Goal: Task Accomplishment & Management: Use online tool/utility

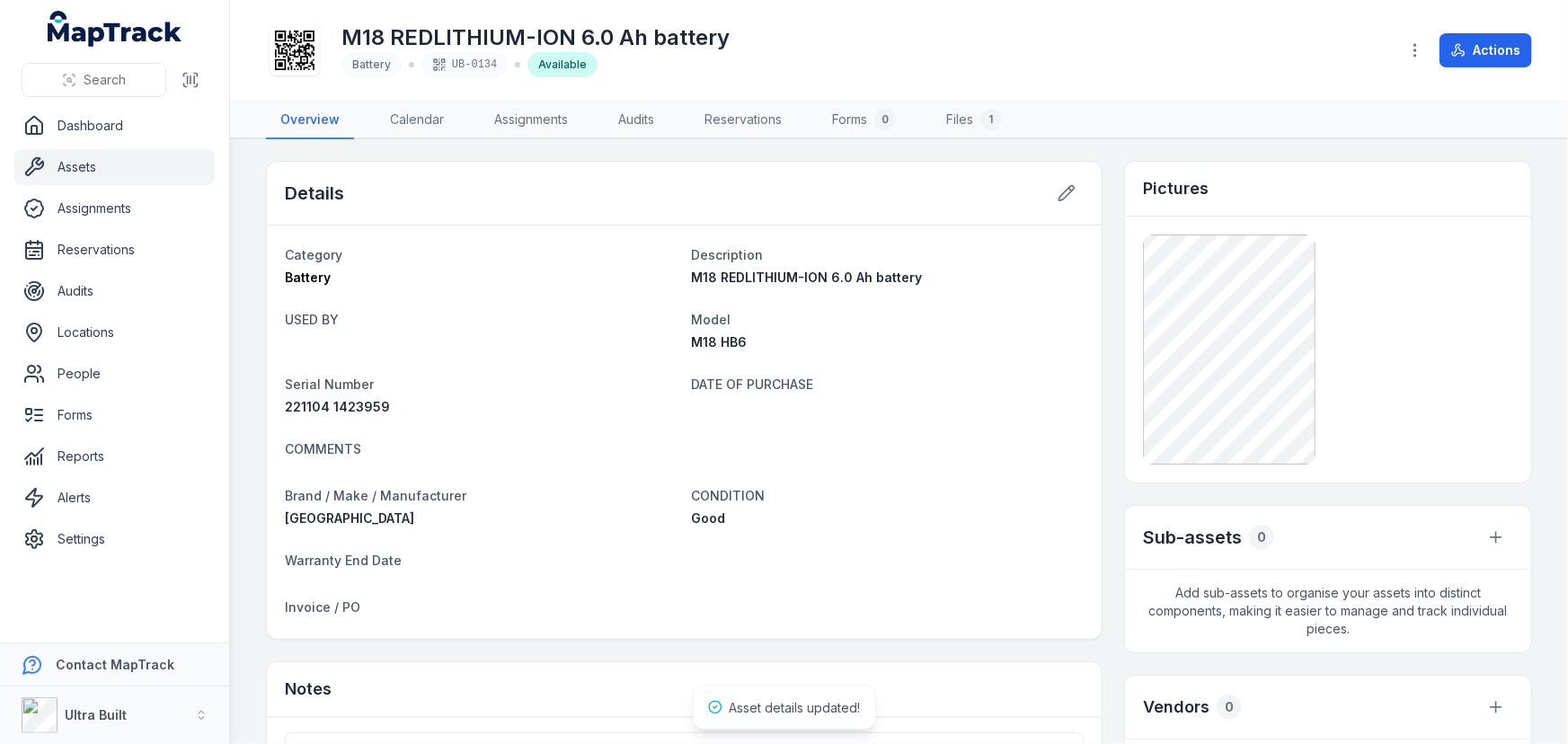
click at [74, 163] on link "Assets" at bounding box center [114, 167] width 201 height 36
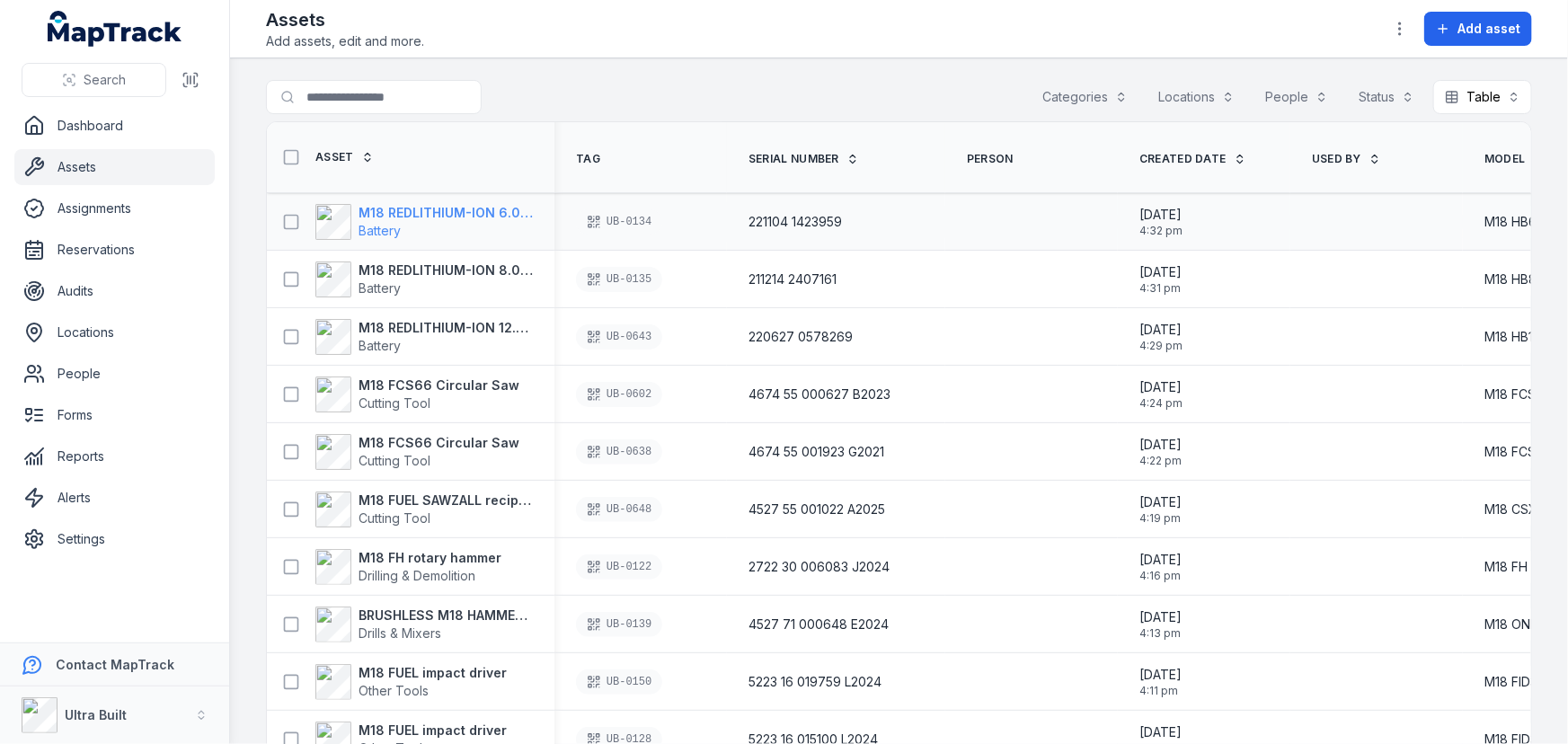
click at [493, 210] on strong "M18 REDLITHIUM-ION 6.0 Ah battery" at bounding box center [445, 213] width 174 height 18
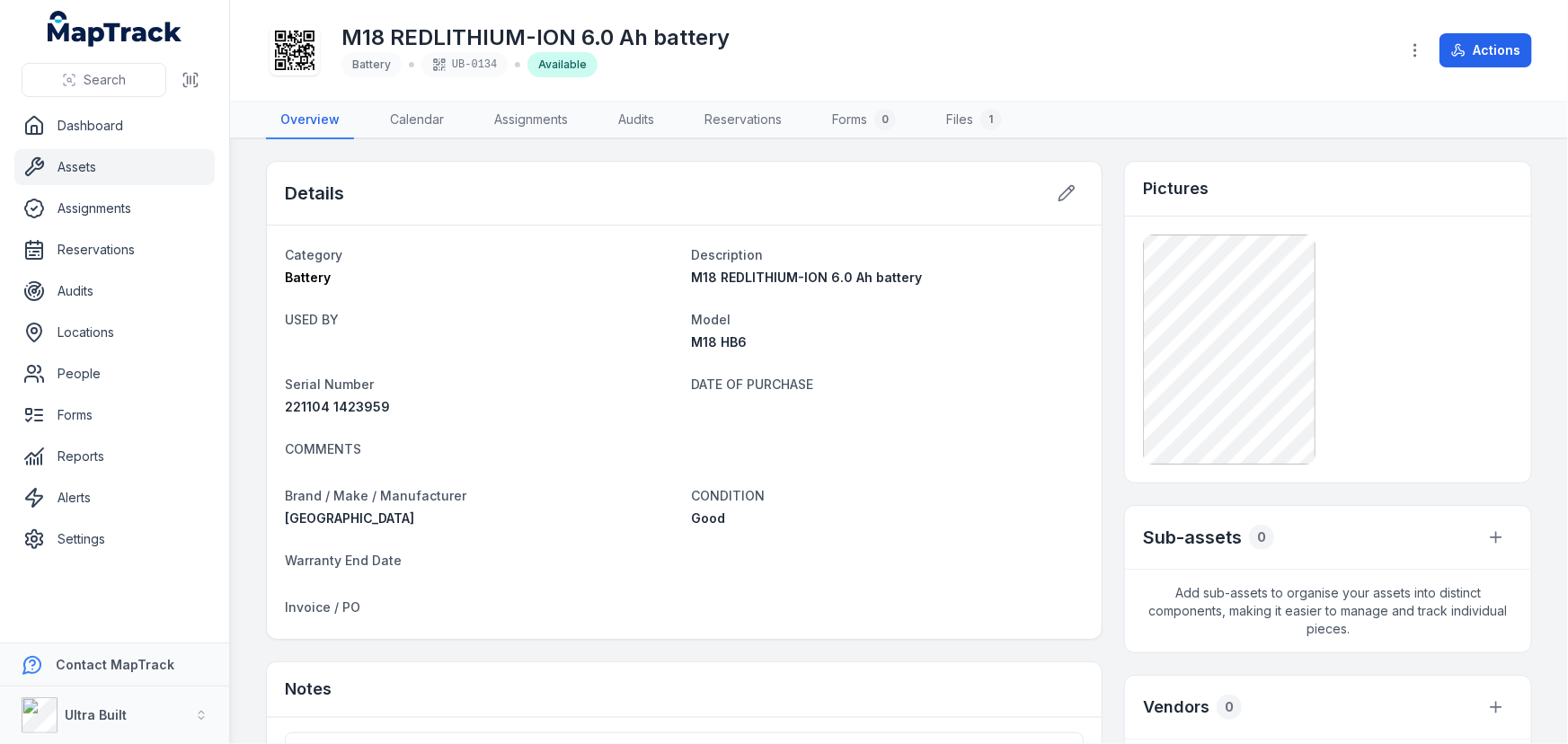
click at [660, 38] on h1 "M18 REDLITHIUM-ION 6.0 Ah battery" at bounding box center [535, 38] width 388 height 29
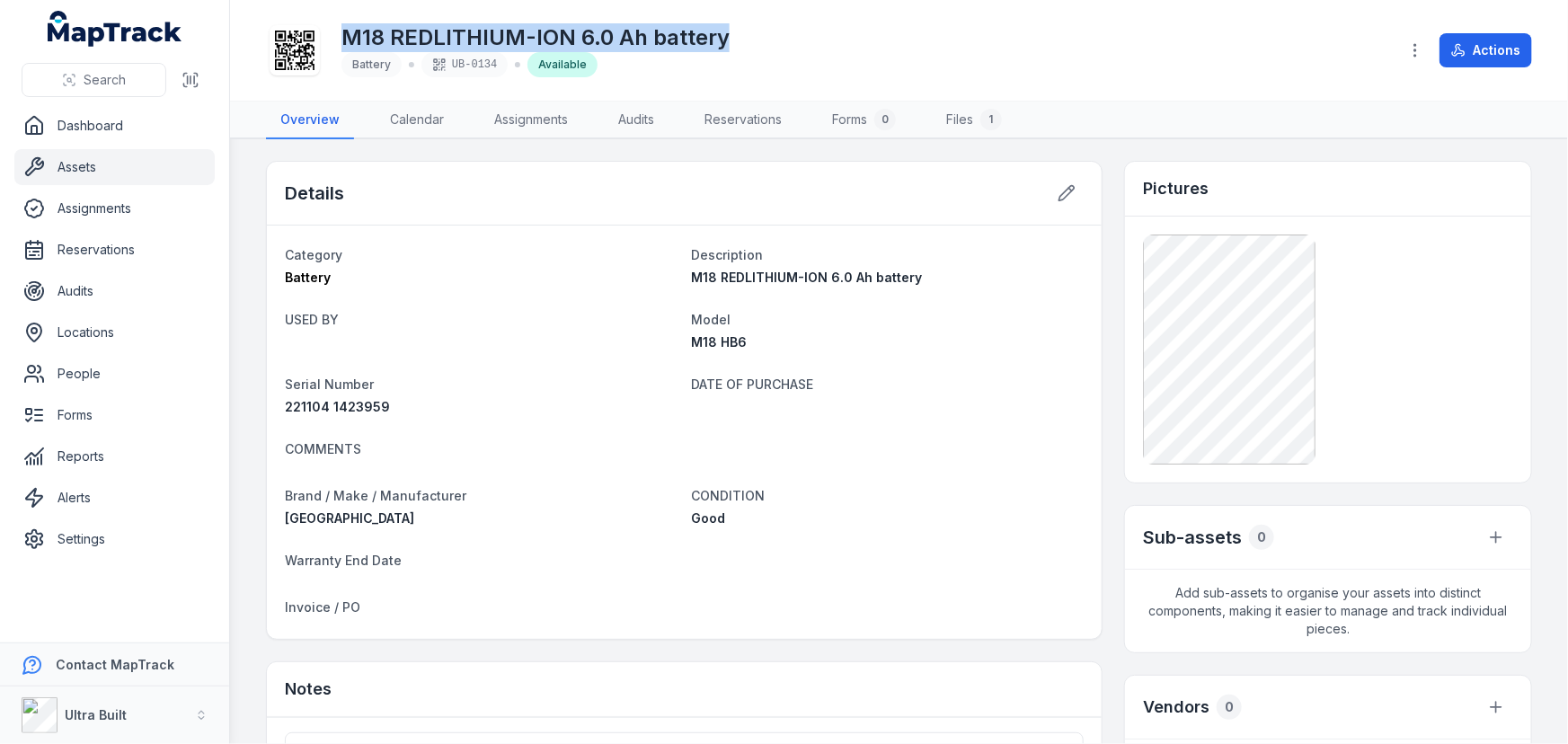
copy h1 "M18 REDLITHIUM-ION 6.0 Ah battery"
click at [88, 167] on link "Assets" at bounding box center [114, 167] width 201 height 36
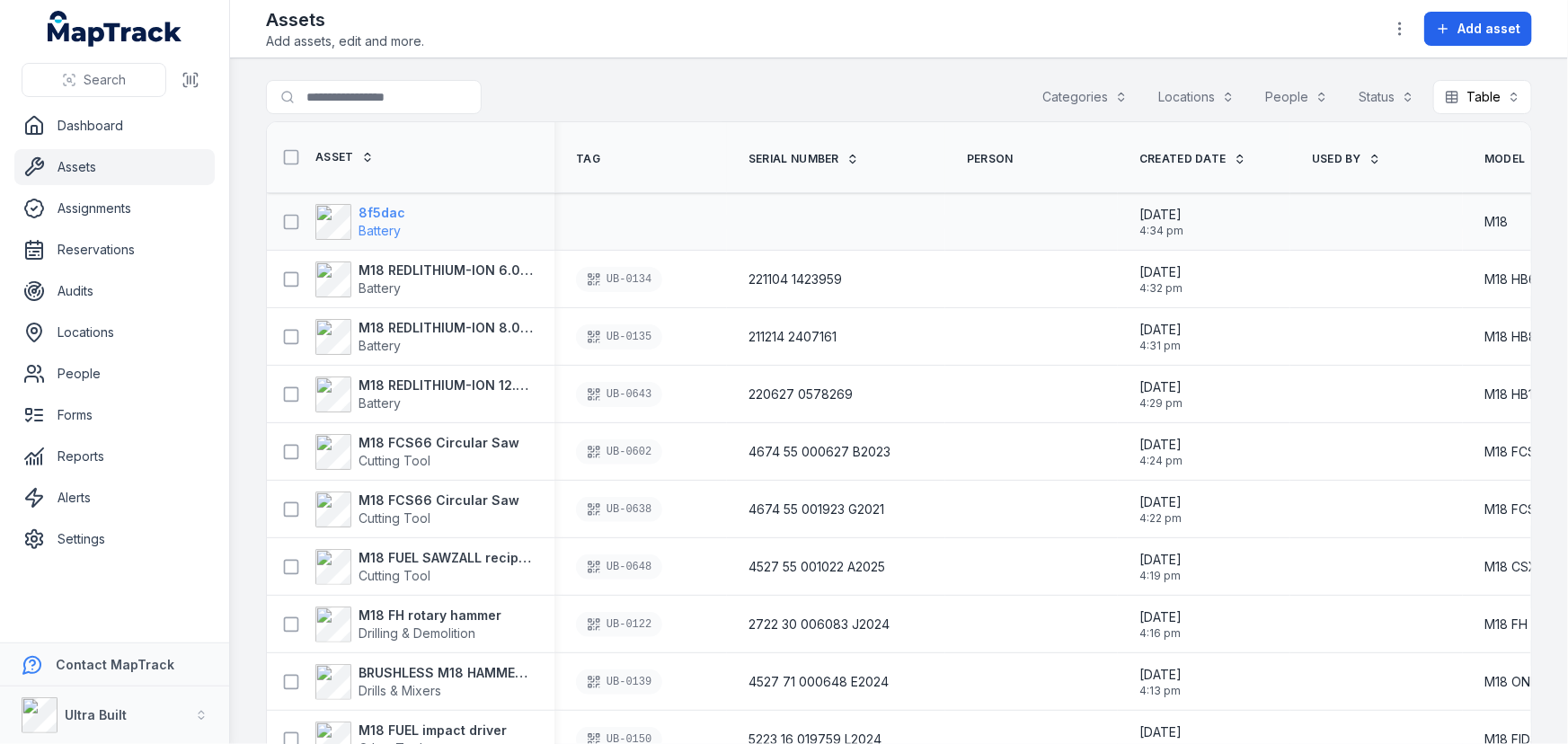
click at [388, 209] on strong "8f5dac" at bounding box center [381, 213] width 47 height 18
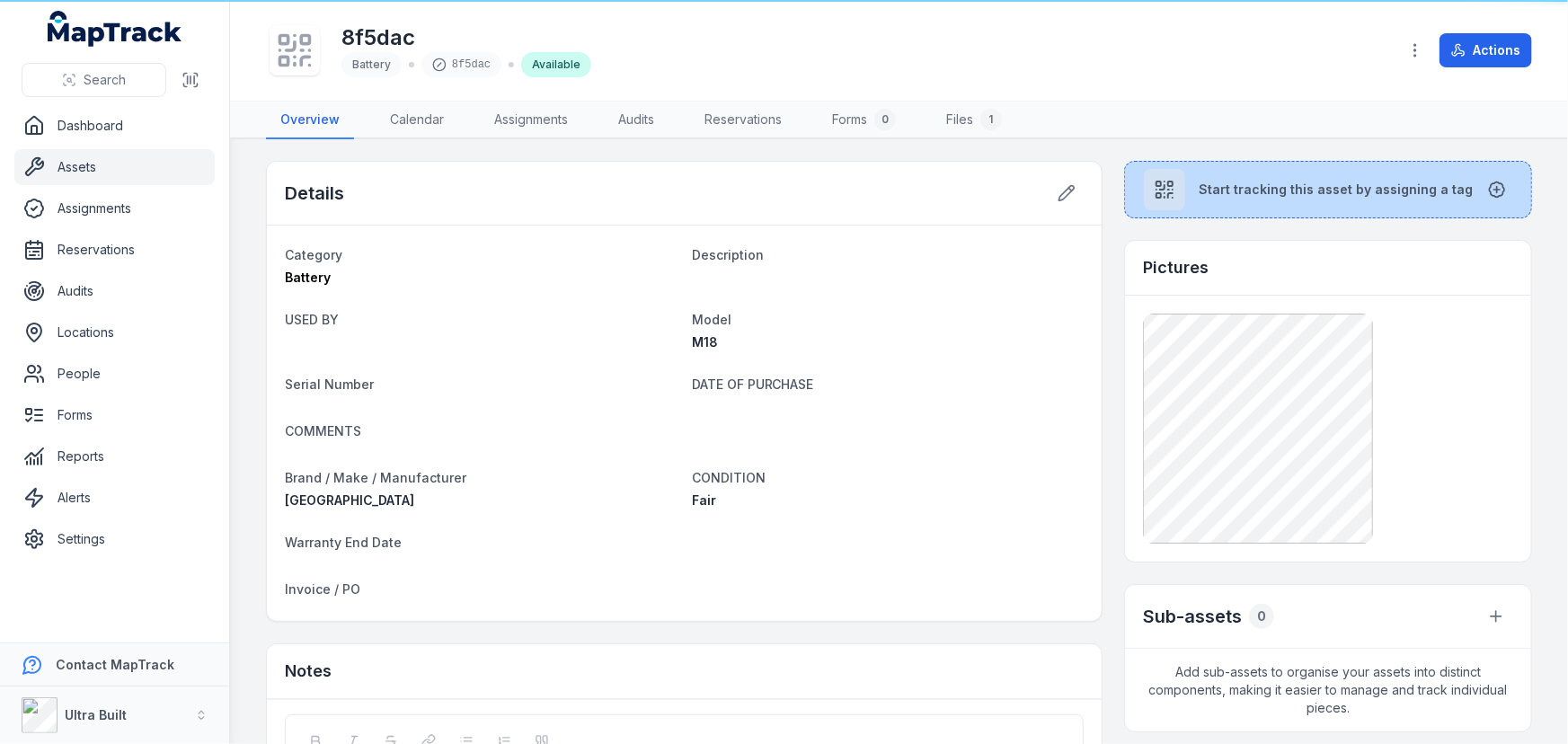
click at [1222, 181] on span "Start tracking this asset by assigning a tag" at bounding box center [1336, 189] width 274 height 18
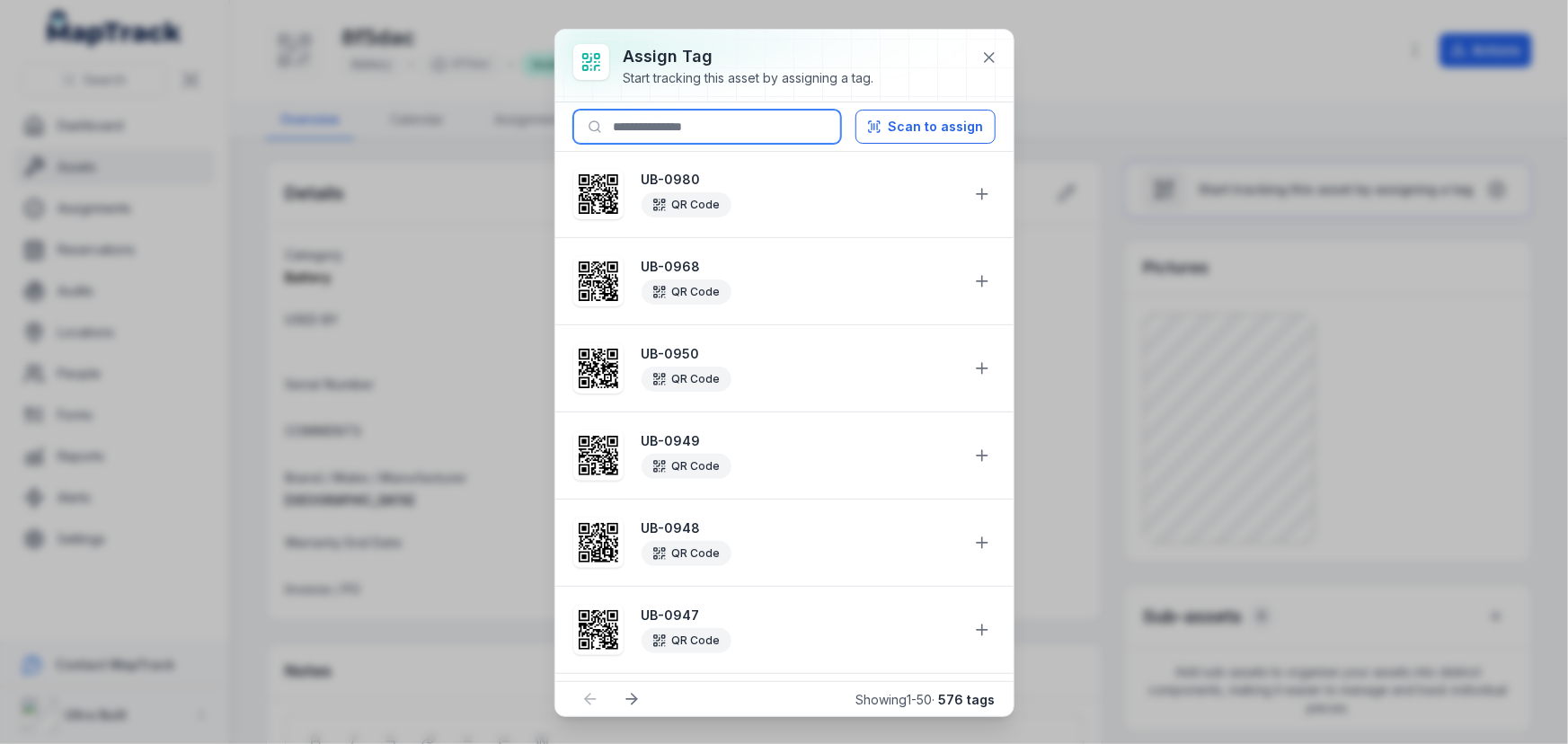
click at [736, 120] on input at bounding box center [707, 126] width 268 height 34
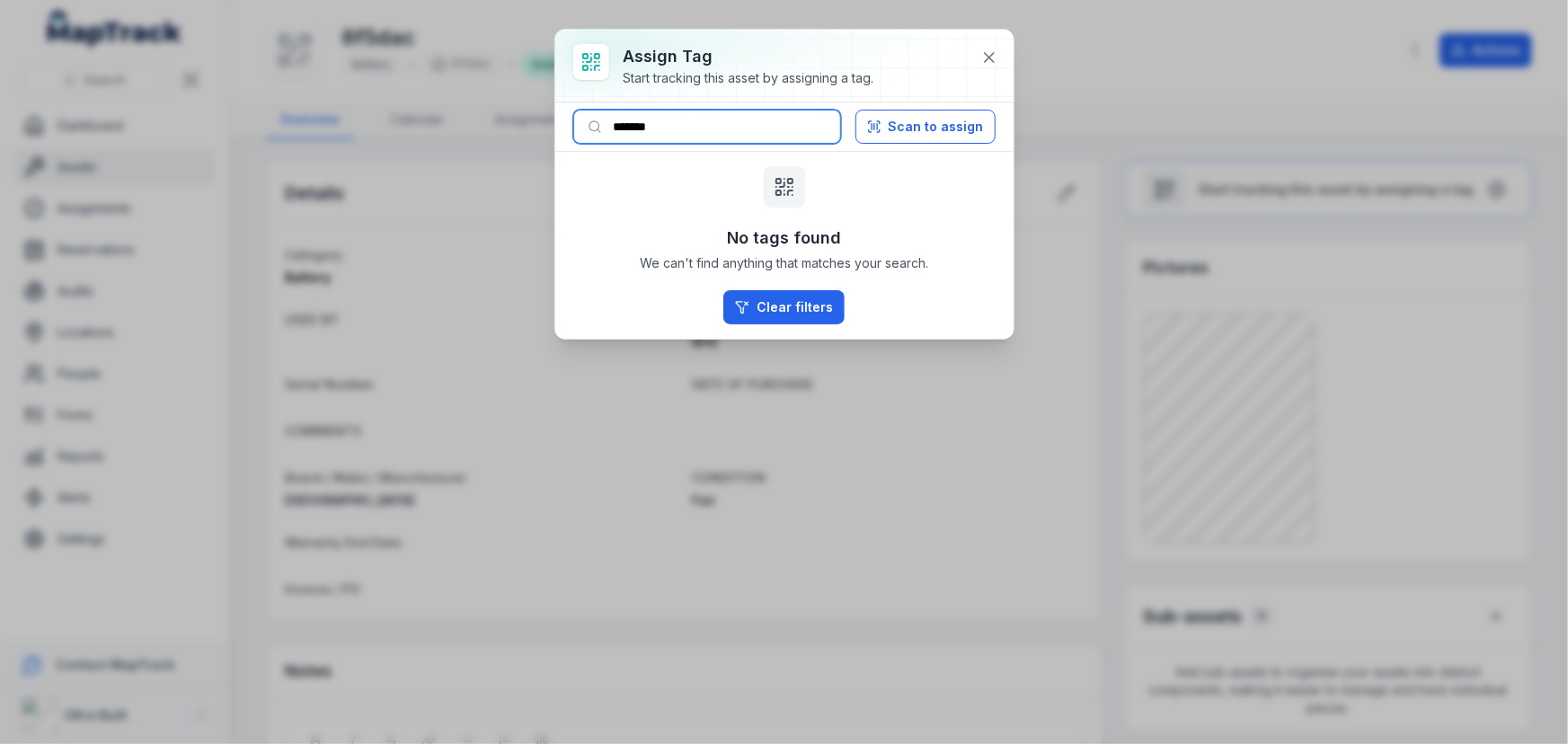
drag, startPoint x: 641, startPoint y: 125, endPoint x: 773, endPoint y: 122, distance: 132.0
click at [800, 125] on input "*******" at bounding box center [707, 126] width 268 height 34
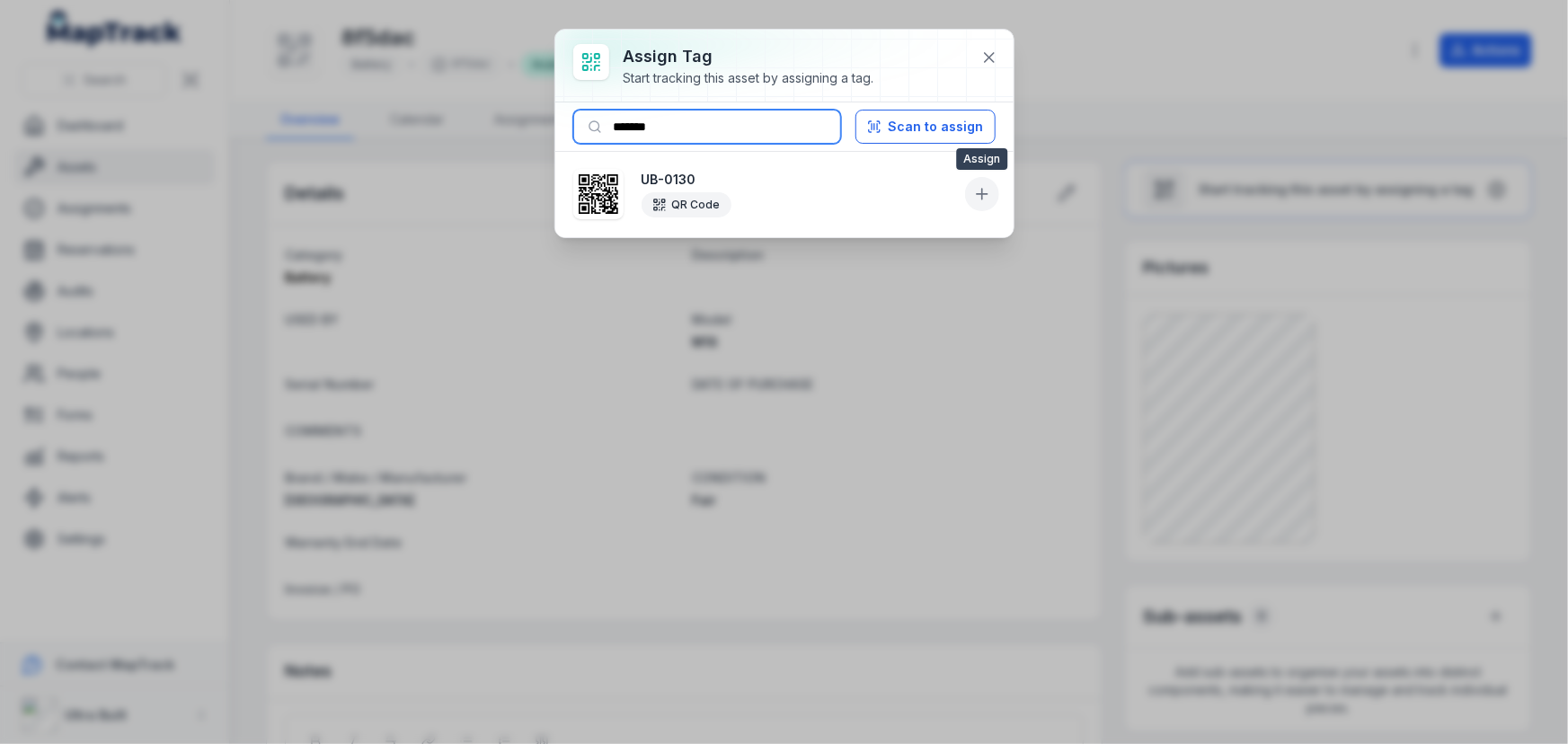
type input "*******"
click at [973, 188] on icon at bounding box center [982, 194] width 18 height 18
